Goal: Task Accomplishment & Management: Manage account settings

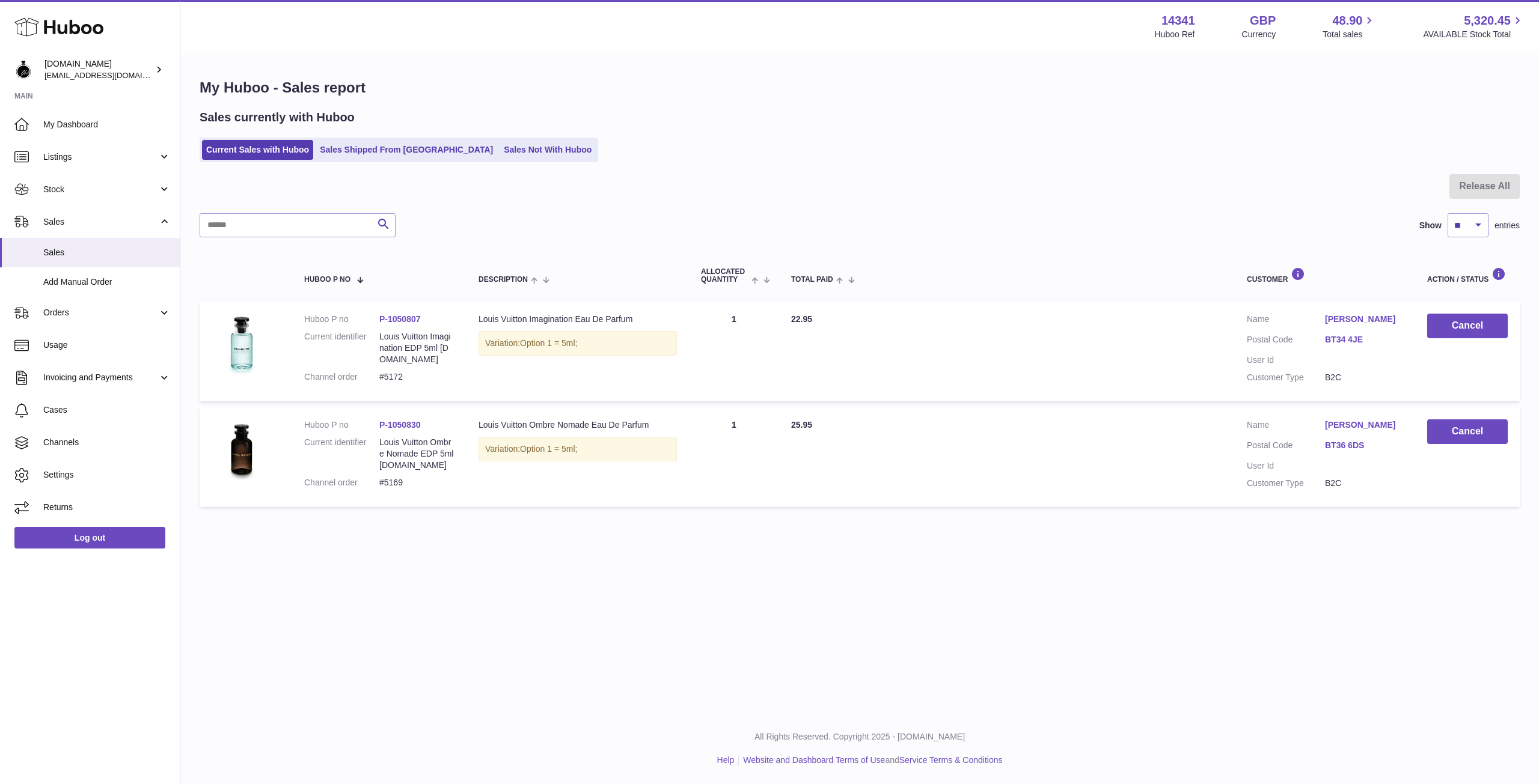
click at [77, 29] on use at bounding box center [59, 27] width 89 height 19
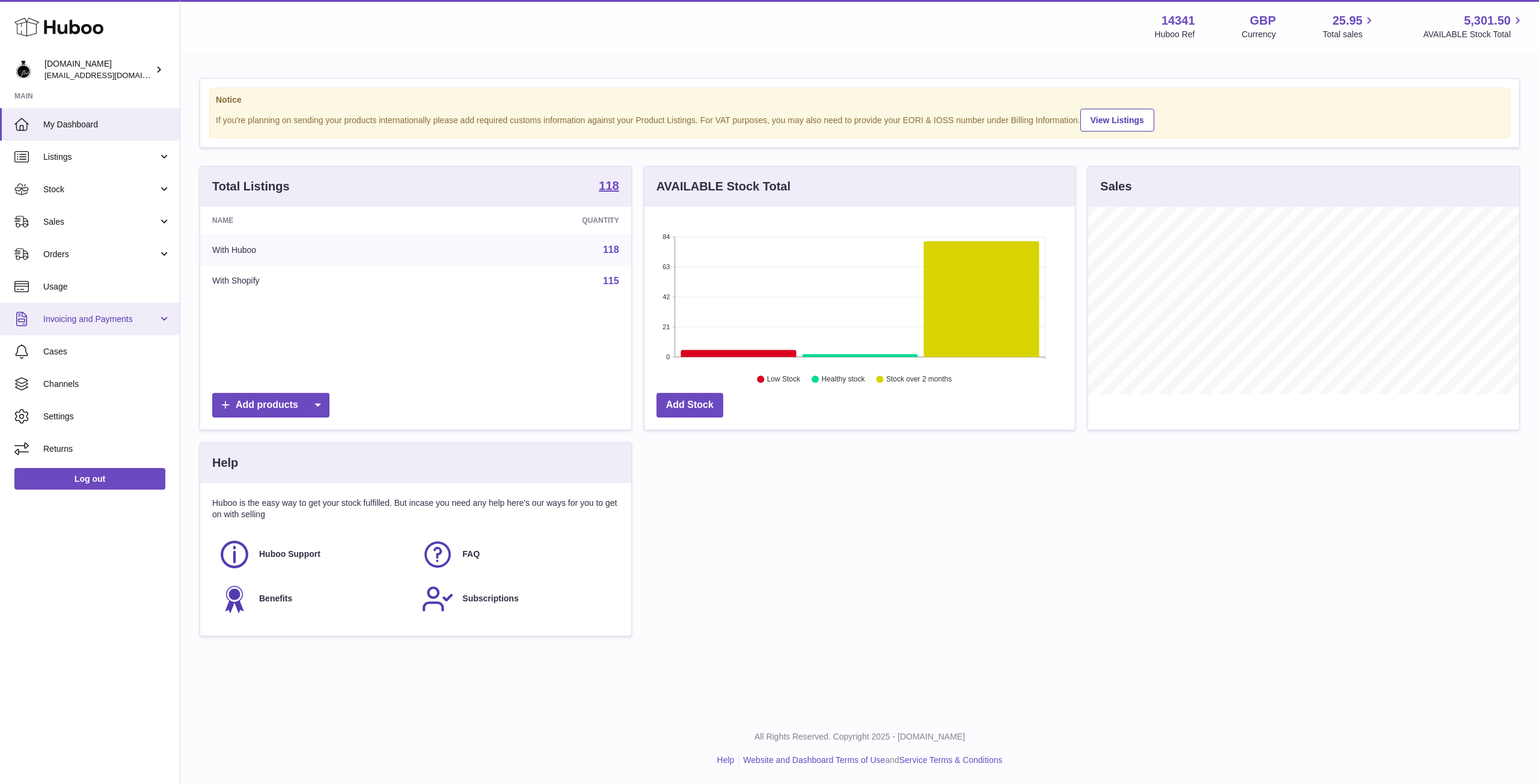
scroll to position [187, 430]
click at [84, 255] on span "Orders" at bounding box center [101, 254] width 115 height 11
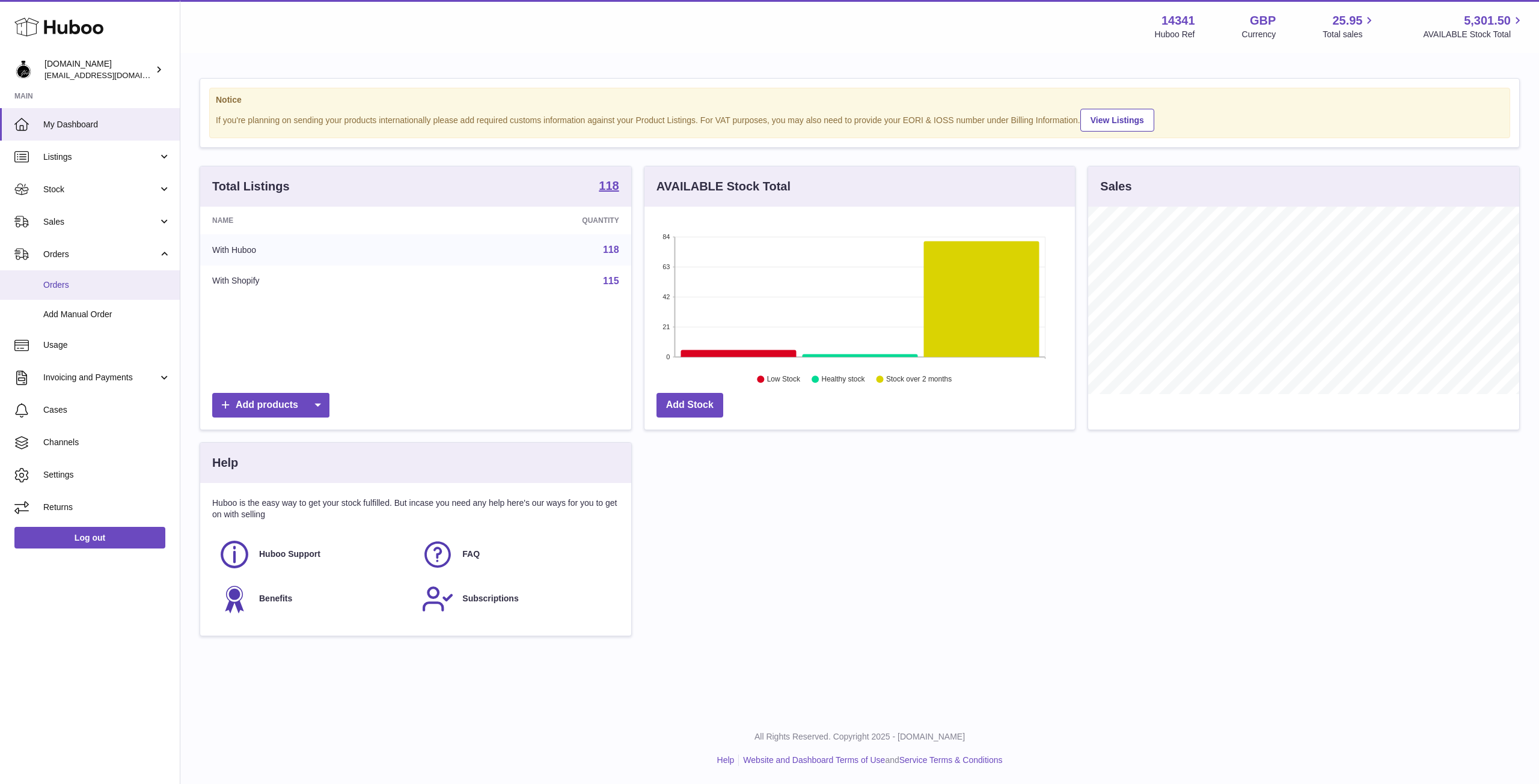
click at [56, 287] on span "Orders" at bounding box center [107, 285] width 127 height 11
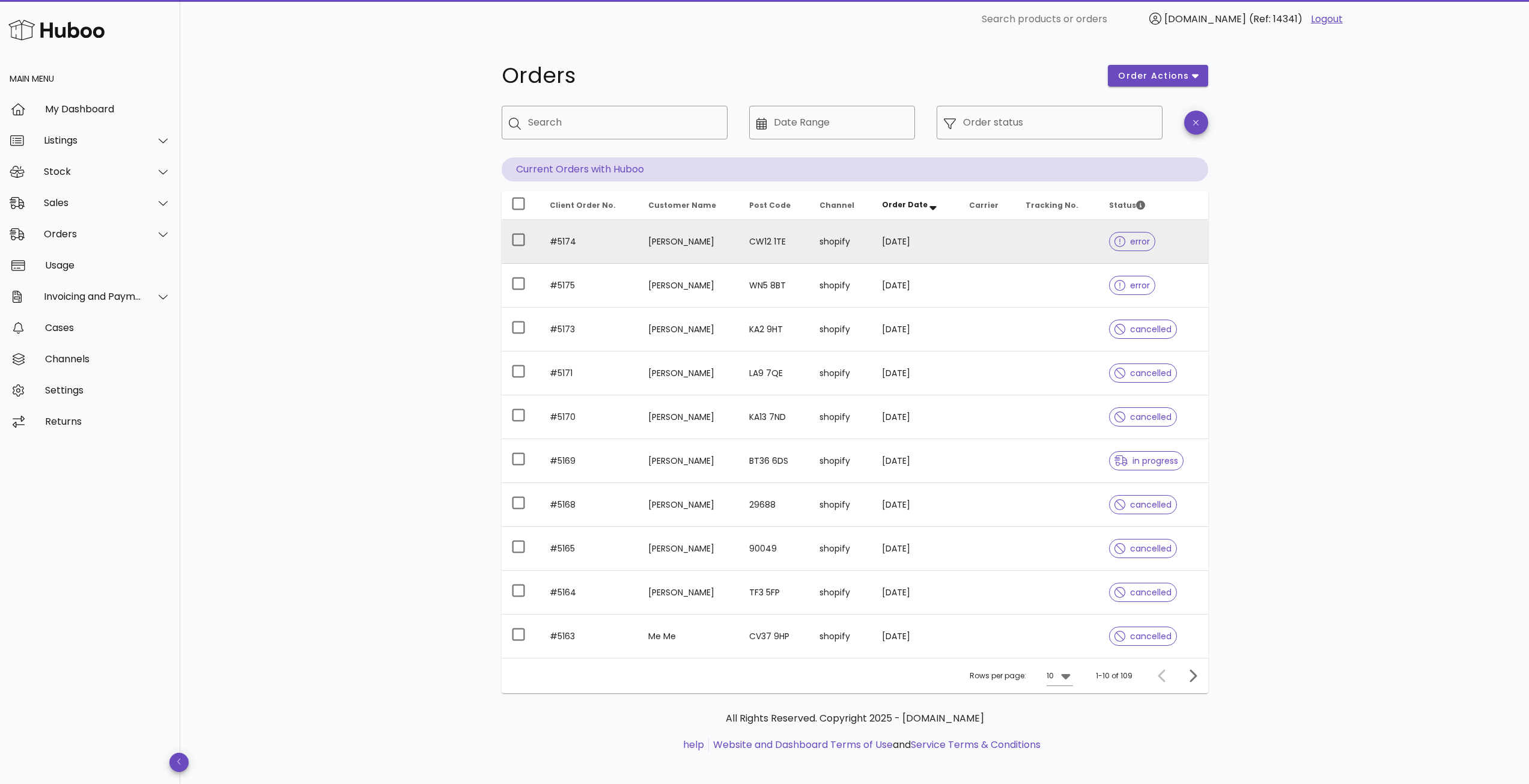
click at [1016, 241] on td at bounding box center [988, 242] width 56 height 44
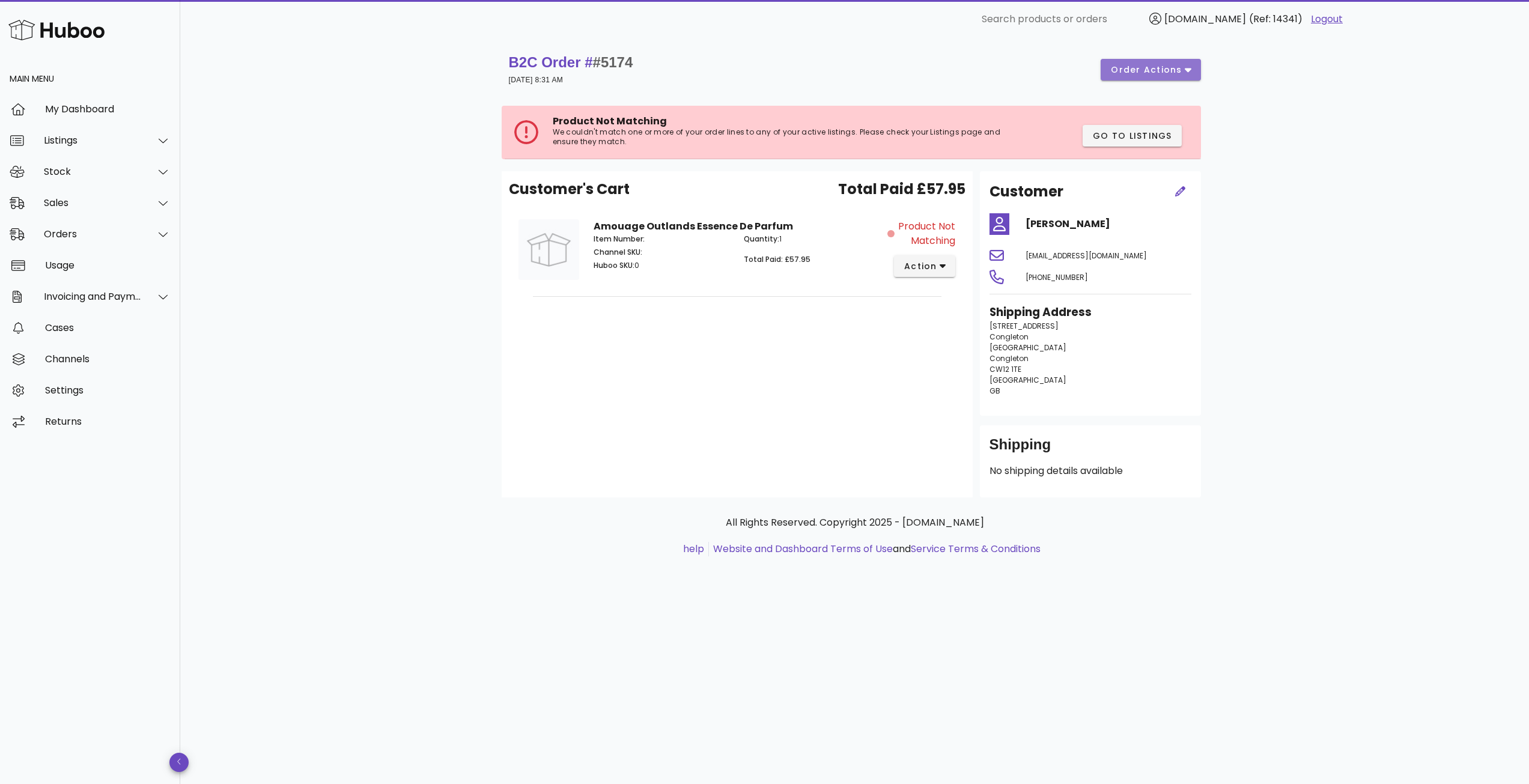
click at [1181, 72] on span "order actions" at bounding box center [1146, 70] width 72 height 12
click at [1157, 141] on div "Cancel" at bounding box center [1166, 142] width 104 height 31
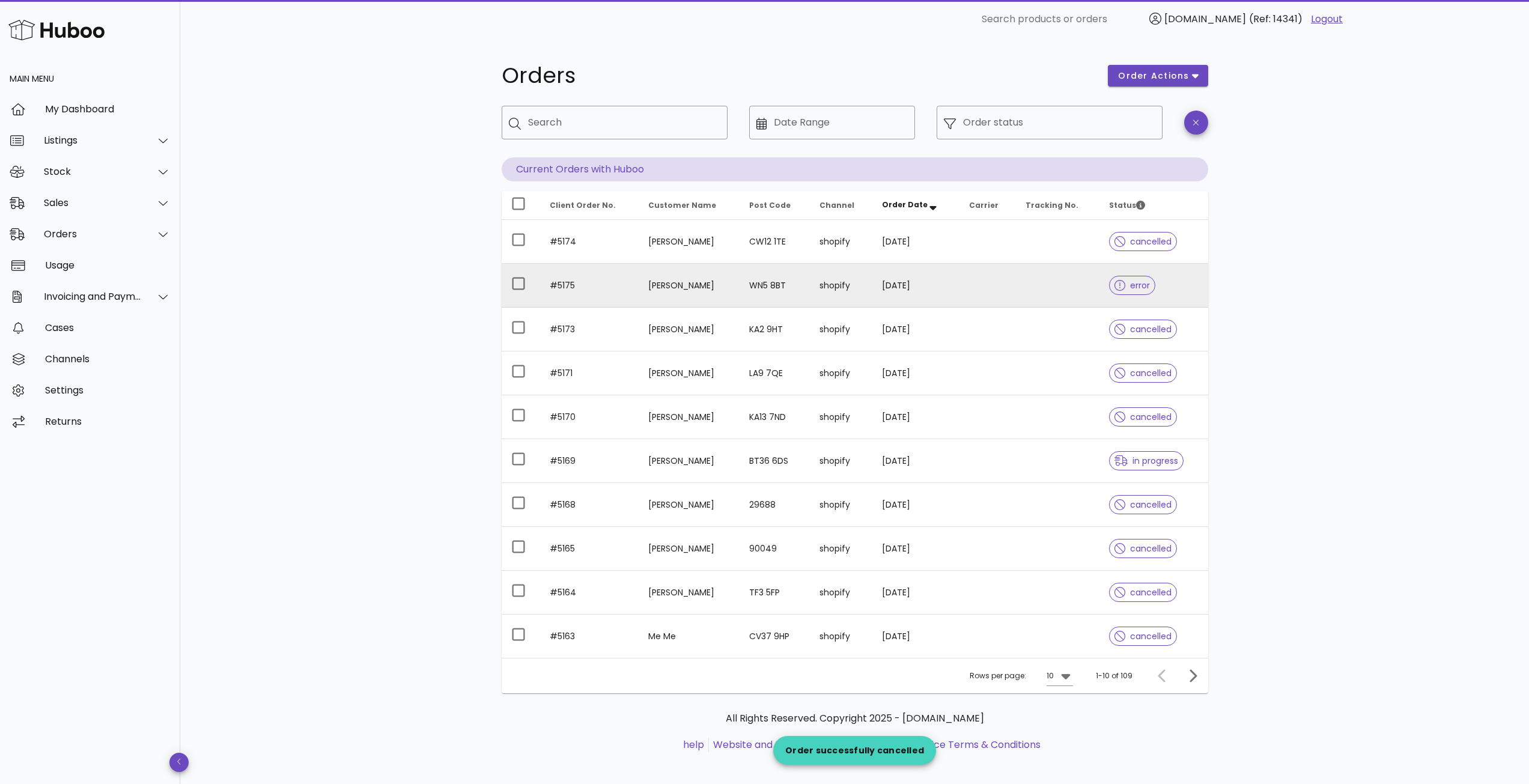
click at [1028, 290] on td at bounding box center [1058, 286] width 84 height 44
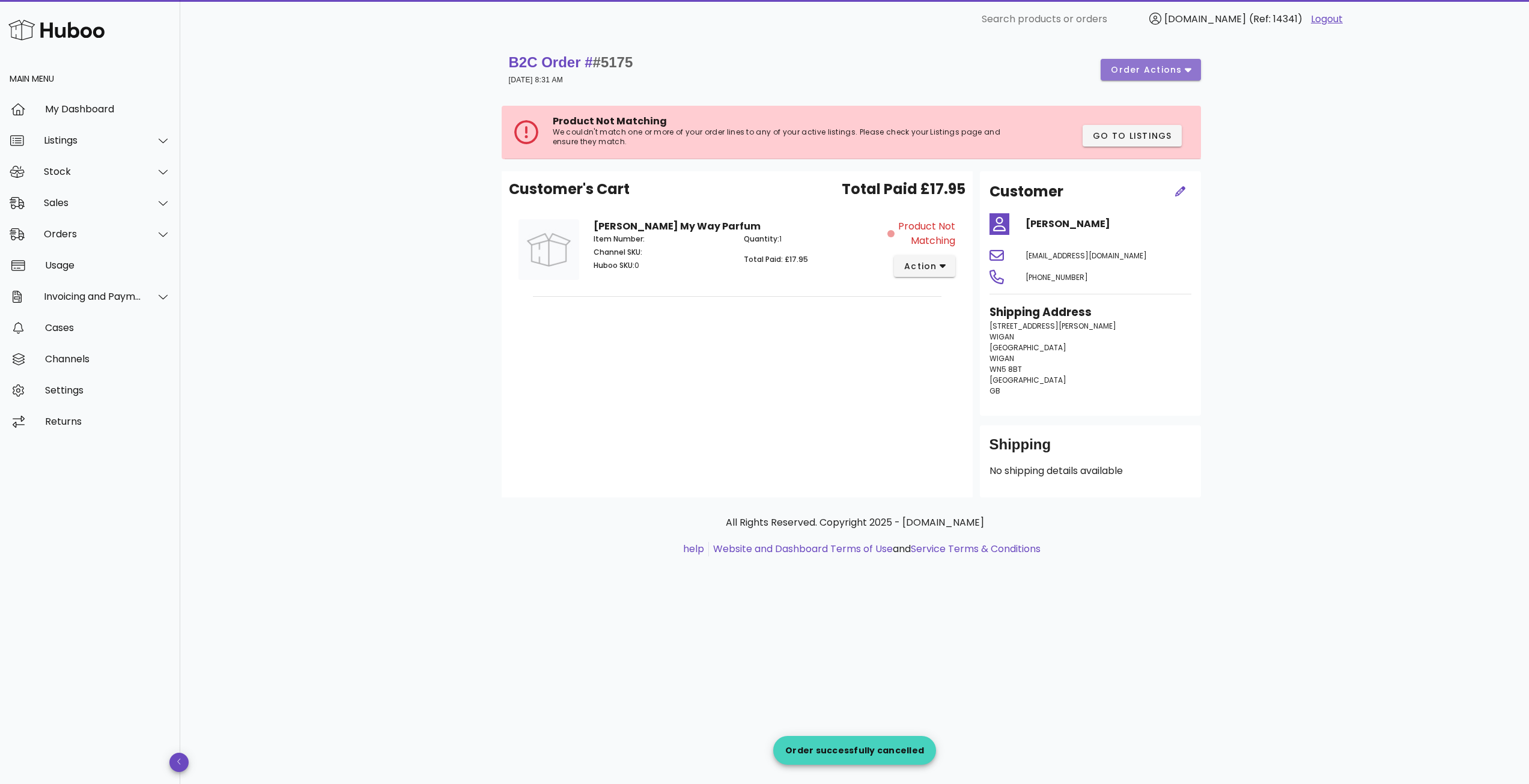
click at [1181, 72] on span "order actions" at bounding box center [1146, 70] width 72 height 12
click at [1145, 143] on div "Cancel" at bounding box center [1166, 142] width 104 height 31
